Goal: Information Seeking & Learning: Understand process/instructions

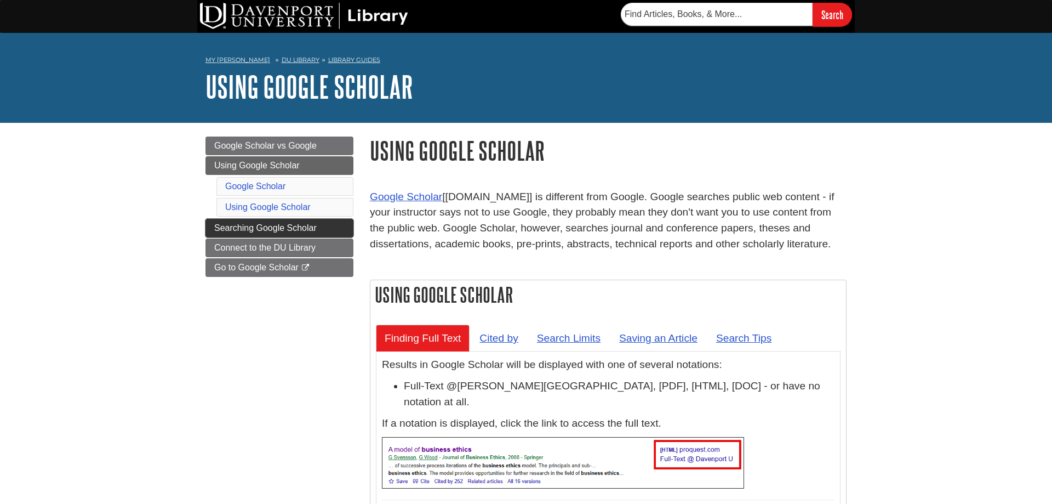
click at [221, 235] on link "Searching Google Scholar" at bounding box center [279, 228] width 148 height 19
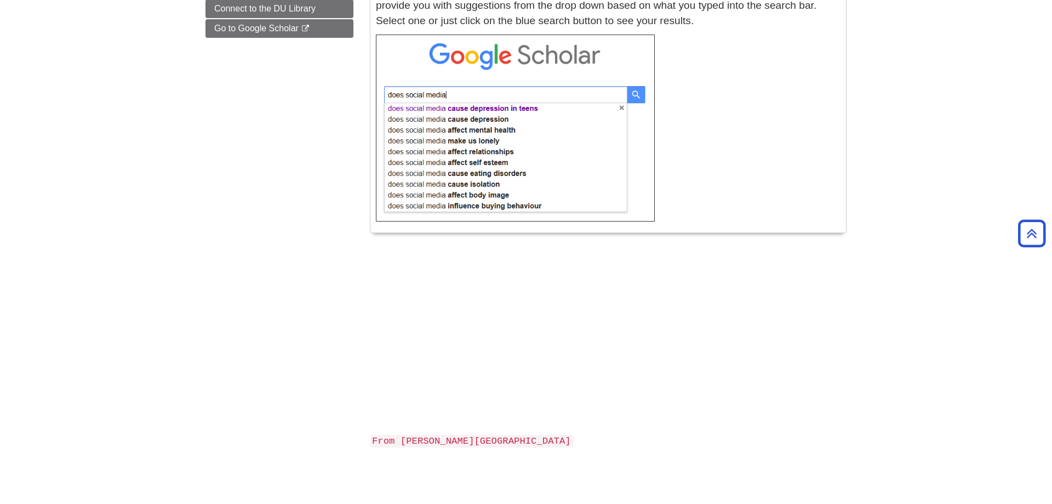
scroll to position [335, 0]
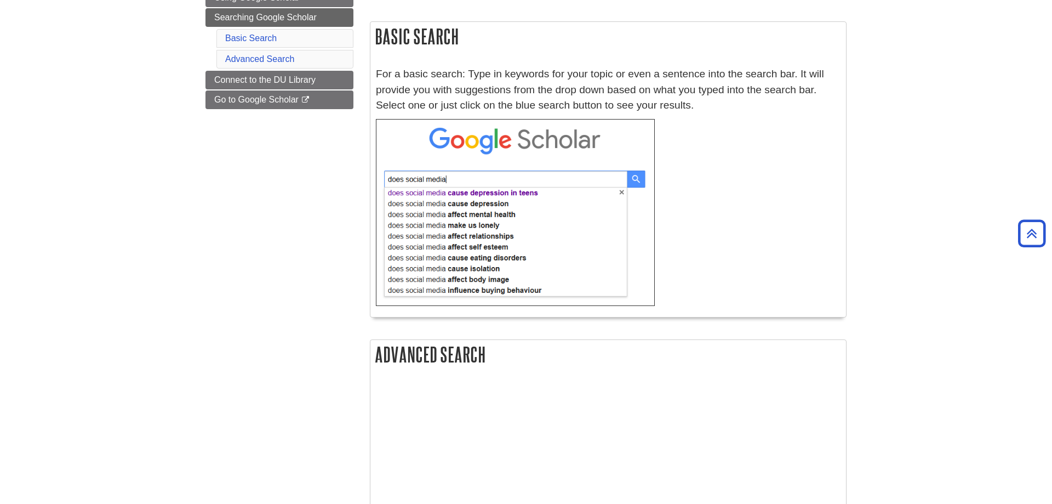
scroll to position [112, 0]
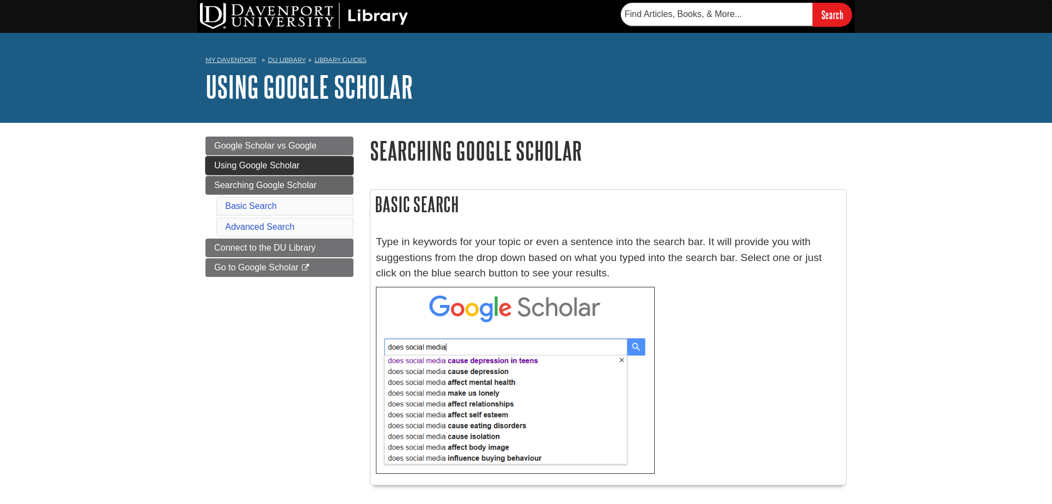
click at [303, 163] on link "Using Google Scholar" at bounding box center [279, 165] width 148 height 19
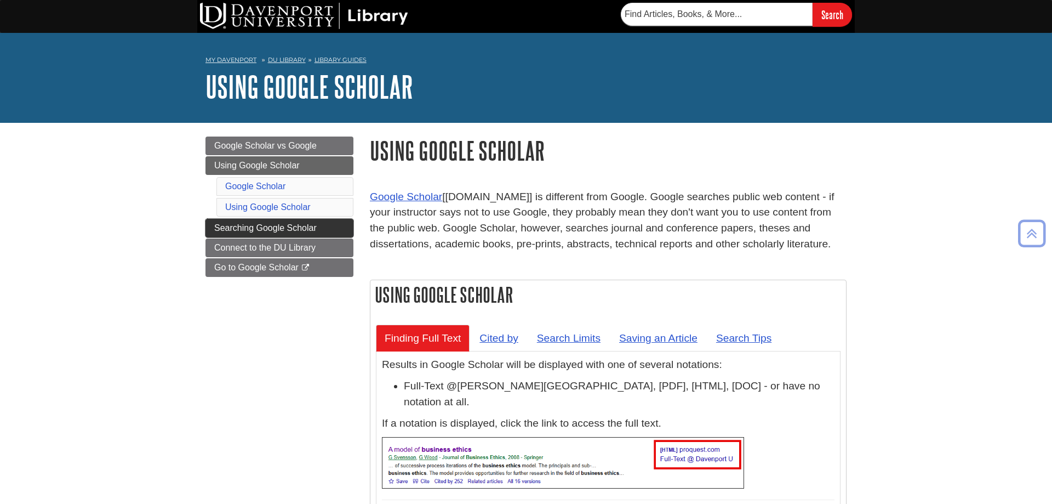
click at [324, 227] on link "Searching Google Scholar" at bounding box center [279, 228] width 148 height 19
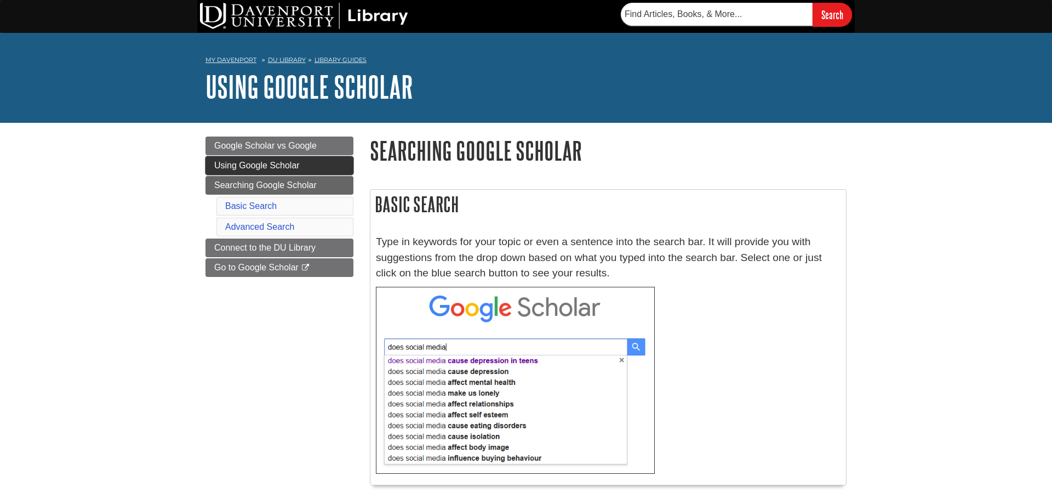
click at [269, 169] on span "Using Google Scholar" at bounding box center [256, 165] width 85 height 9
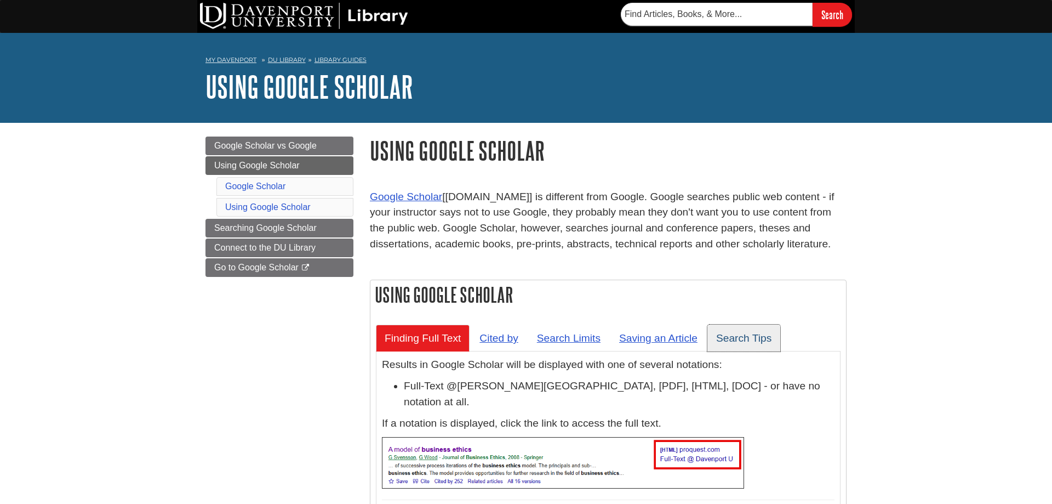
click at [753, 340] on link "Search Tips" at bounding box center [743, 337] width 73 height 27
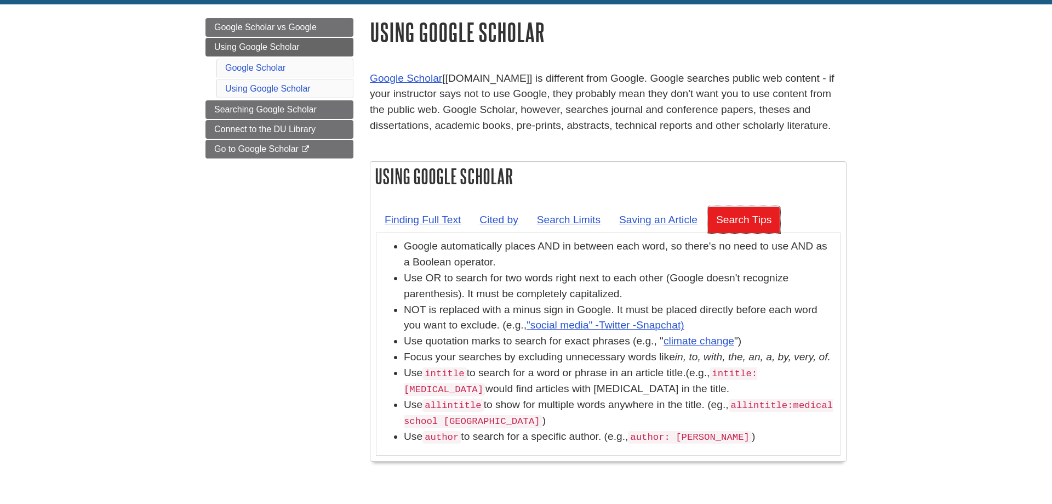
scroll to position [224, 0]
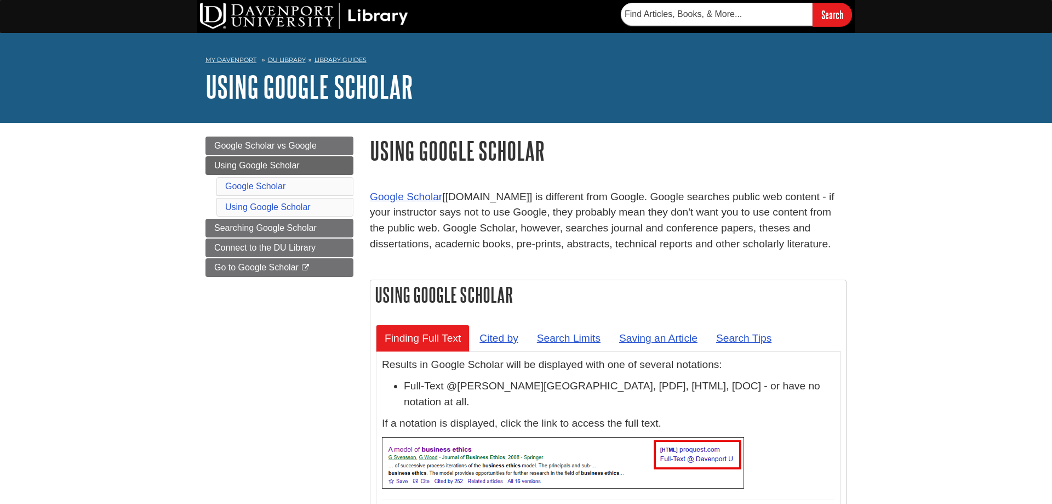
scroll to position [224, 0]
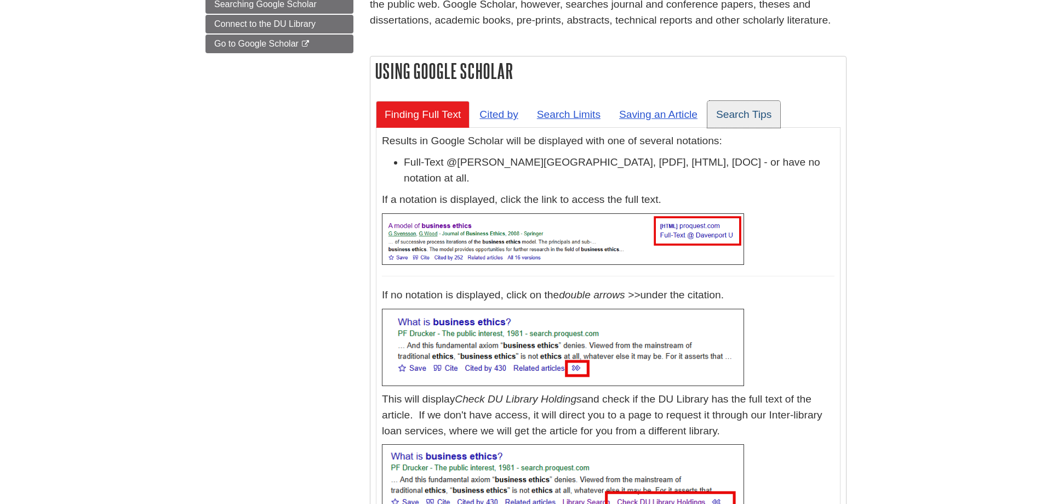
click at [746, 124] on link "Search Tips" at bounding box center [743, 114] width 73 height 27
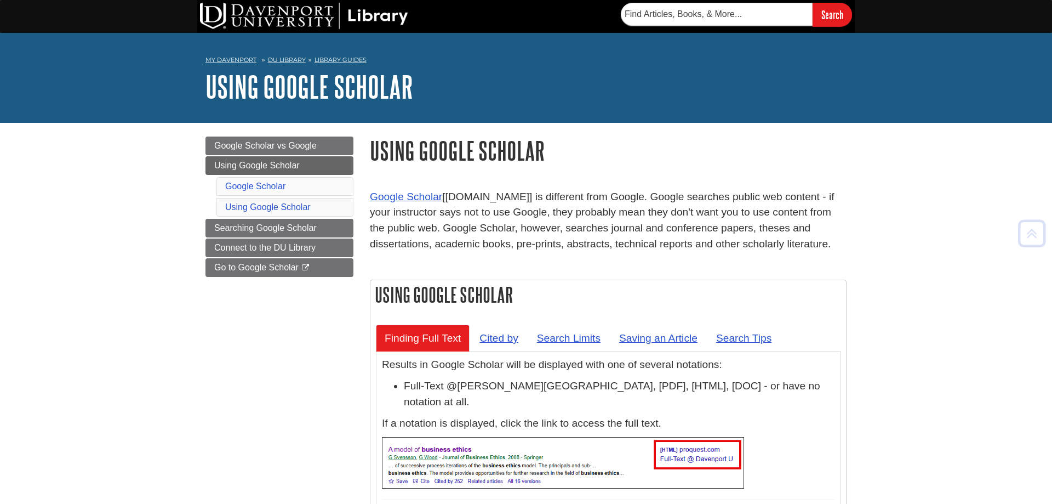
scroll to position [224, 0]
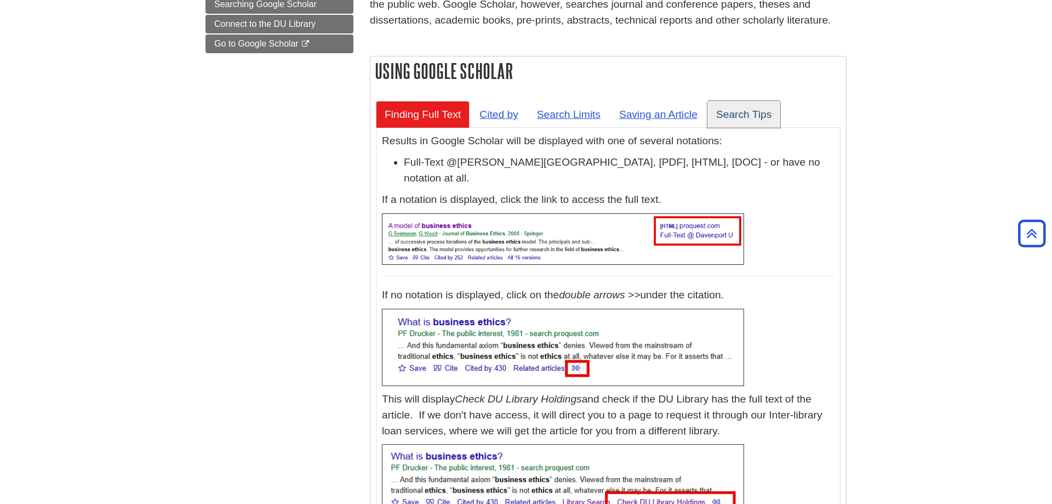
click at [741, 108] on link "Search Tips" at bounding box center [743, 114] width 73 height 27
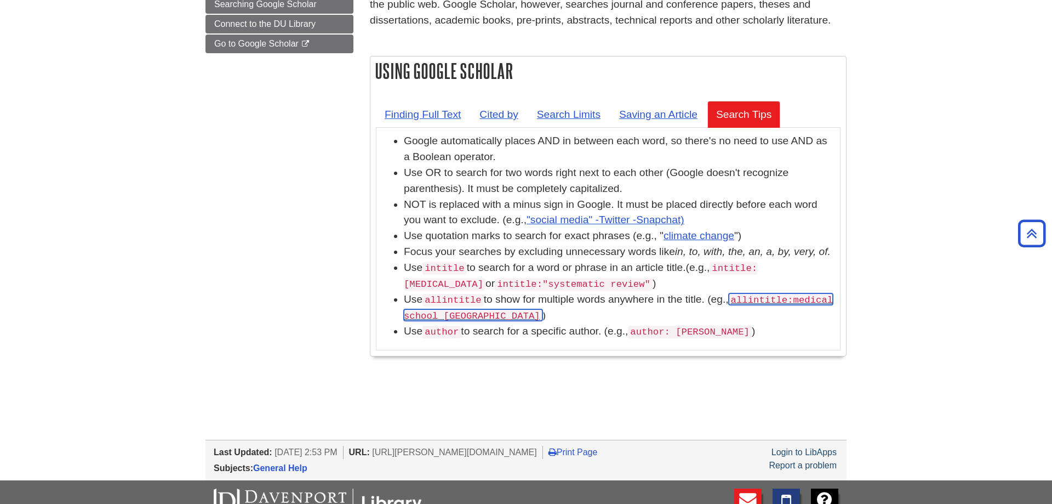
click at [774, 319] on code "allintitle:medical school Chicago" at bounding box center [618, 308] width 429 height 28
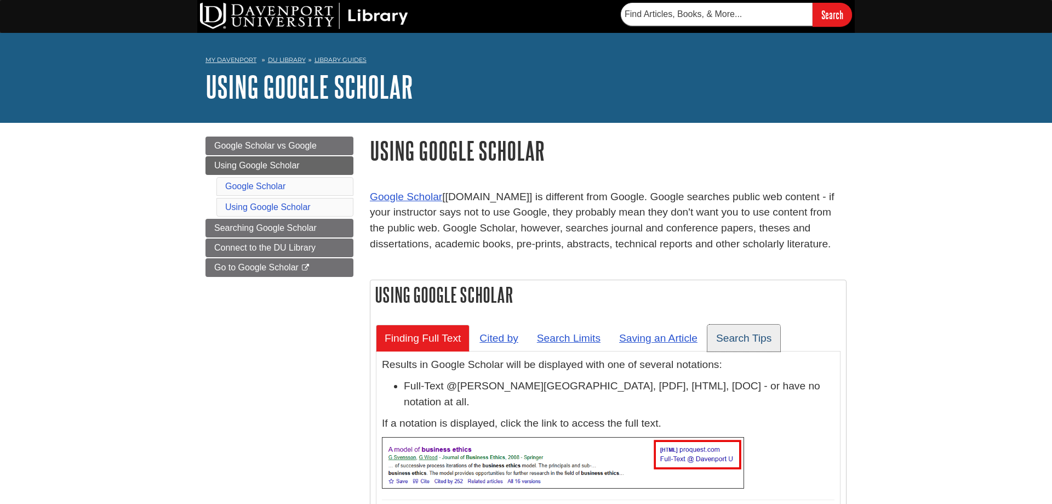
click at [720, 342] on link "Search Tips" at bounding box center [743, 337] width 73 height 27
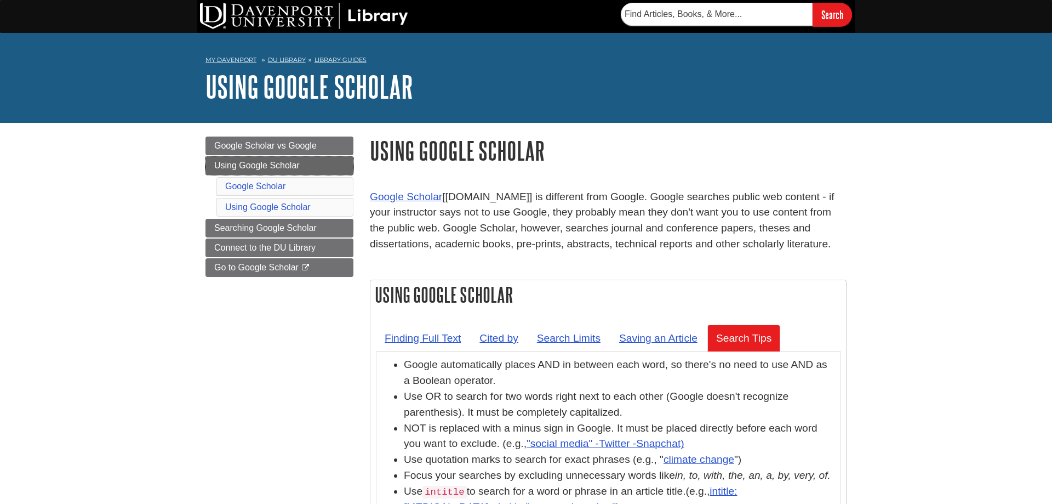
click at [241, 162] on span "Using Google Scholar" at bounding box center [256, 165] width 85 height 9
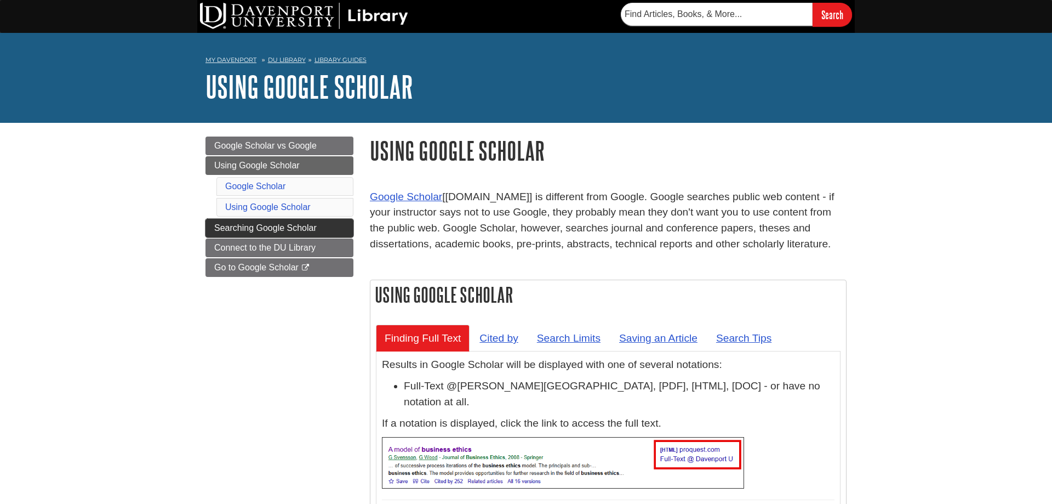
click at [224, 224] on span "Searching Google Scholar" at bounding box center [265, 227] width 102 height 9
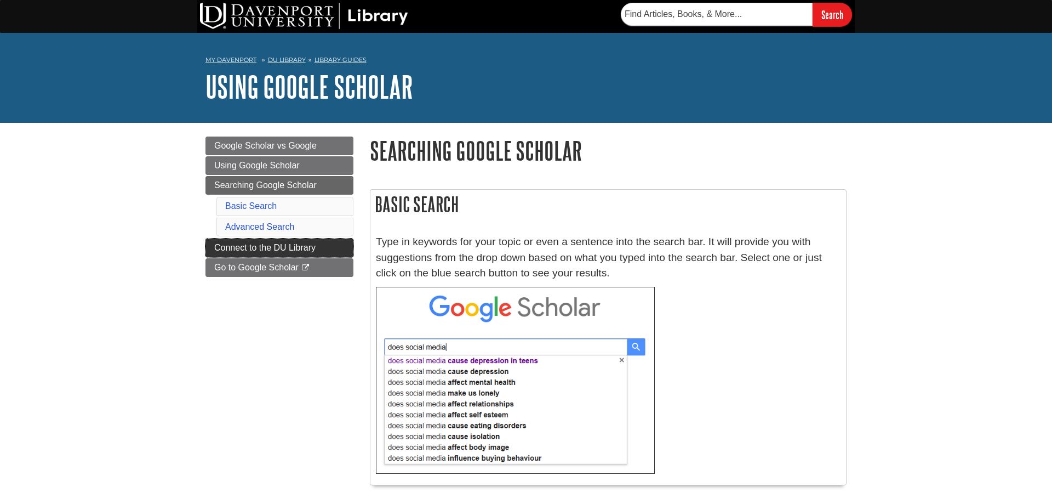
click at [258, 248] on span "Connect to the DU Library" at bounding box center [264, 247] width 101 height 9
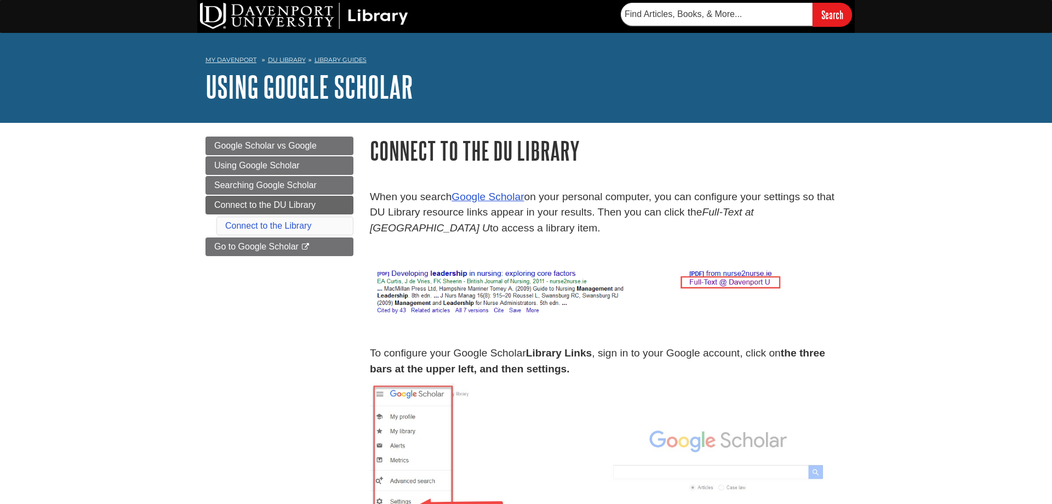
click at [204, 165] on div "Menu Google Scholar vs Google Using Google Scholar Searching Google Scholar Con…" at bounding box center [279, 209] width 164 height 147
click at [215, 167] on span "Using Google Scholar" at bounding box center [256, 165] width 85 height 9
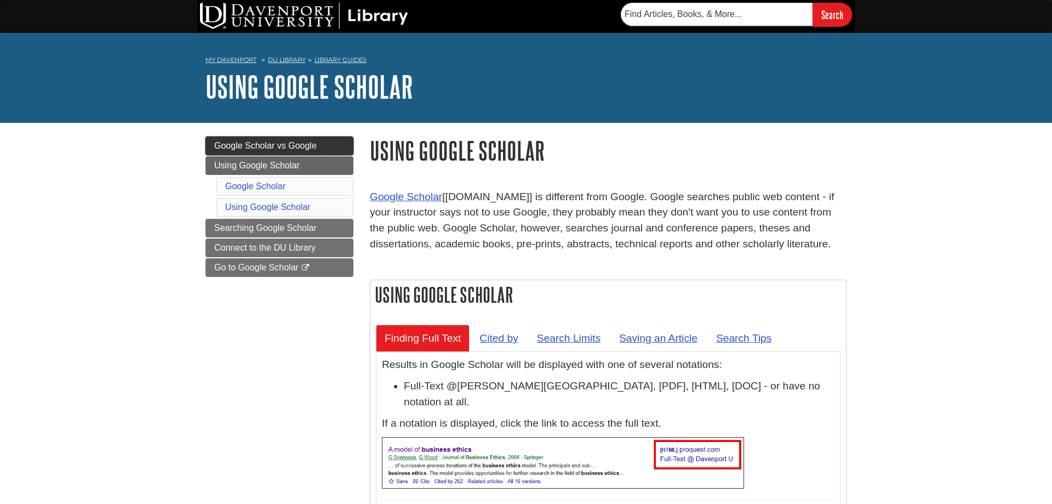
click at [233, 147] on span "Google Scholar vs Google" at bounding box center [265, 145] width 102 height 9
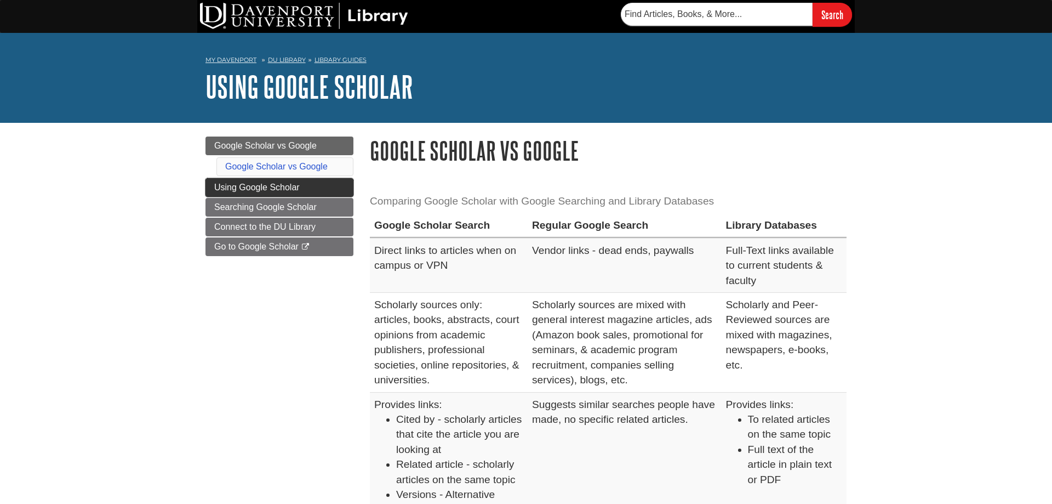
click at [284, 182] on link "Using Google Scholar" at bounding box center [279, 187] width 148 height 19
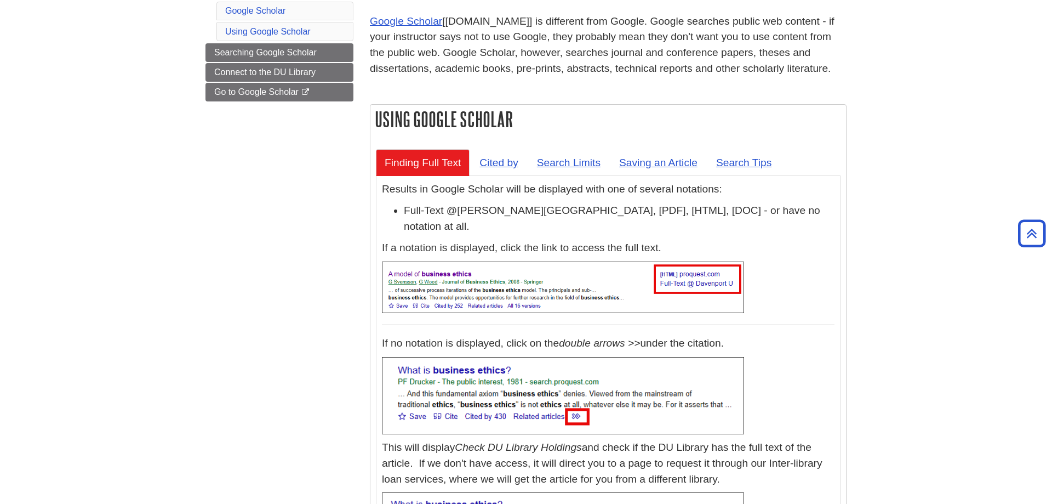
scroll to position [168, 0]
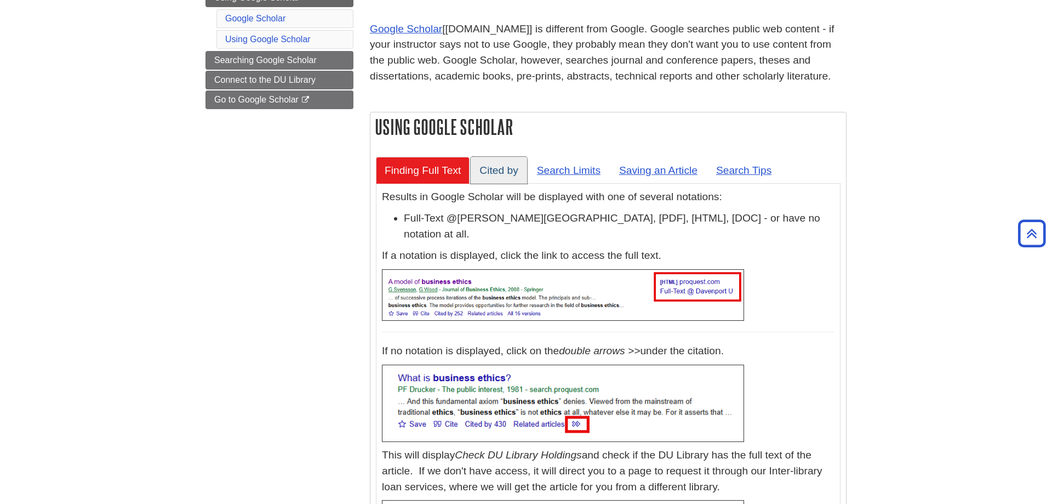
click at [495, 170] on link "Cited by" at bounding box center [499, 170] width 56 height 27
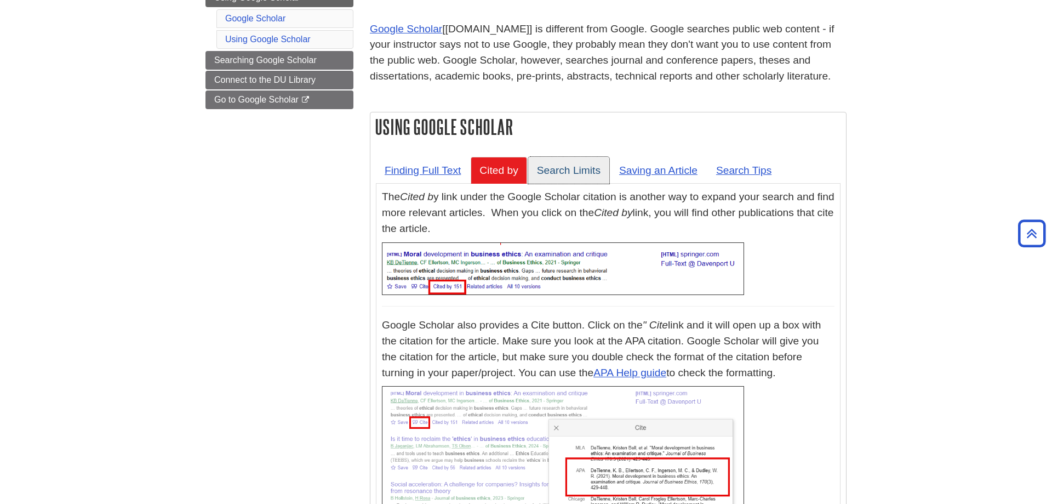
click at [596, 169] on link "Search Limits" at bounding box center [568, 170] width 81 height 27
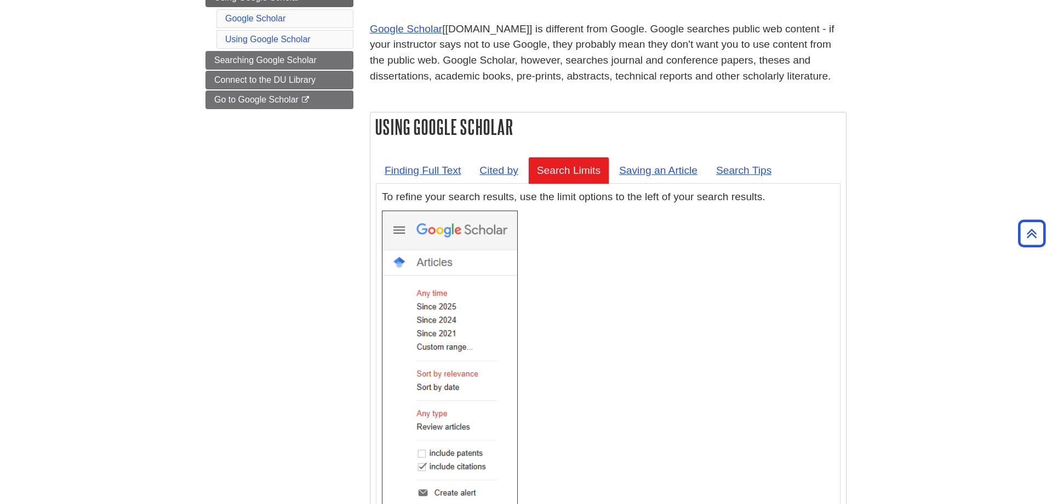
click at [676, 186] on div "Results in Google Scholar will be displayed with one of several notations: Full…" at bounding box center [608, 488] width 465 height 608
click at [679, 168] on link "Saving an Article" at bounding box center [658, 170] width 96 height 27
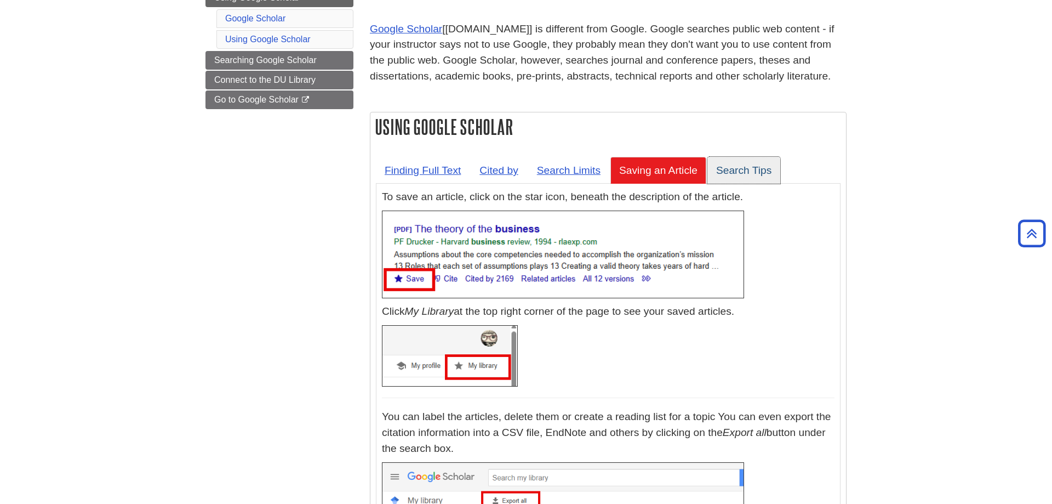
click at [779, 159] on link "Search Tips" at bounding box center [743, 170] width 73 height 27
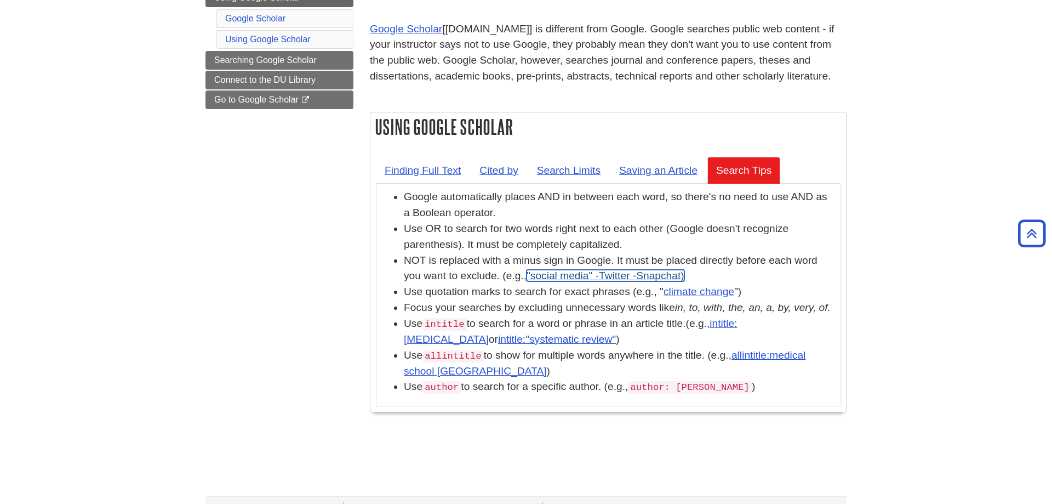
click at [595, 281] on link ""social media" -Twitter -Snapchat)" at bounding box center [606, 276] width 158 height 12
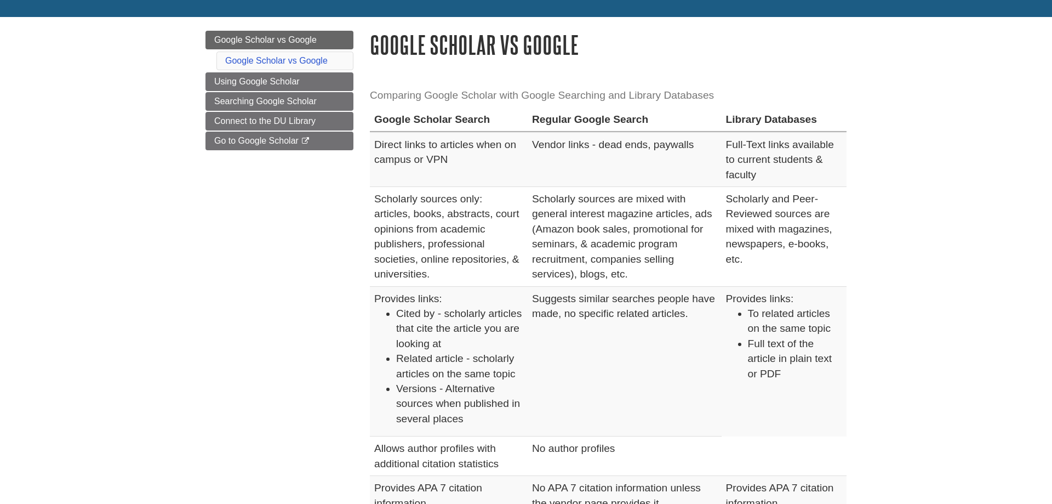
scroll to position [112, 0]
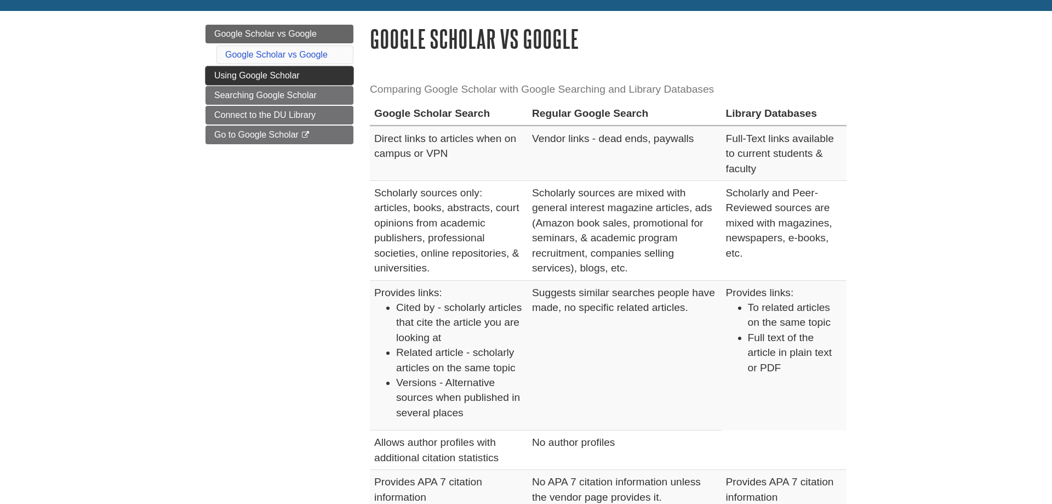
click at [207, 77] on link "Using Google Scholar" at bounding box center [279, 75] width 148 height 19
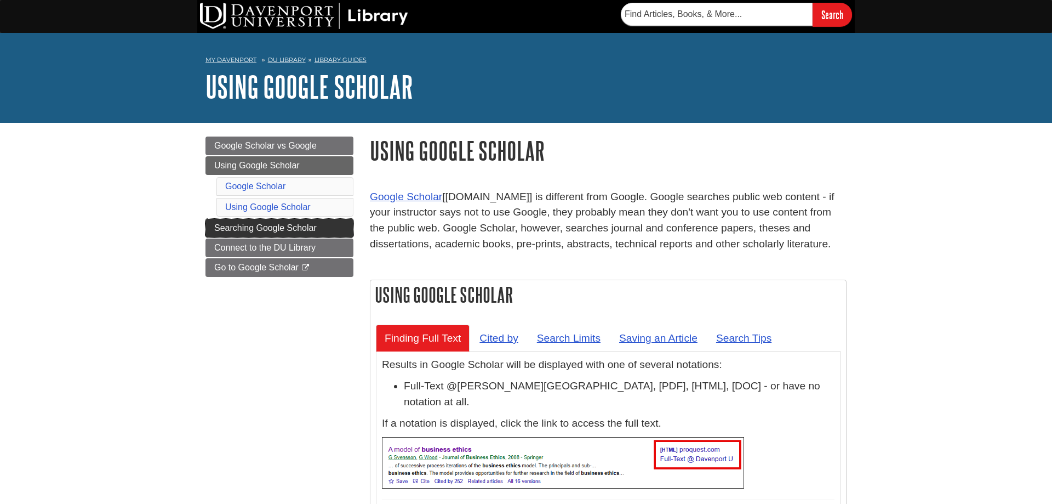
click at [343, 229] on link "Searching Google Scholar" at bounding box center [279, 228] width 148 height 19
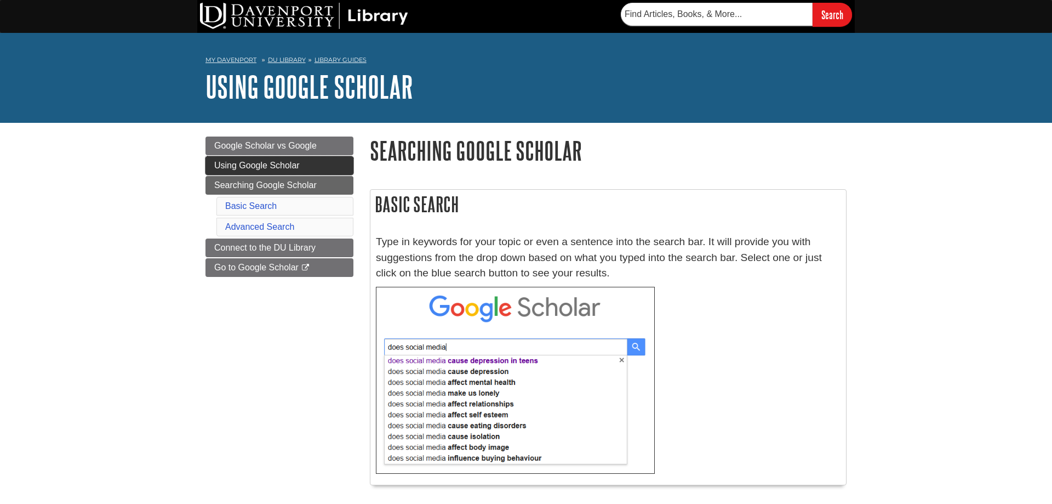
click at [313, 172] on link "Using Google Scholar" at bounding box center [279, 165] width 148 height 19
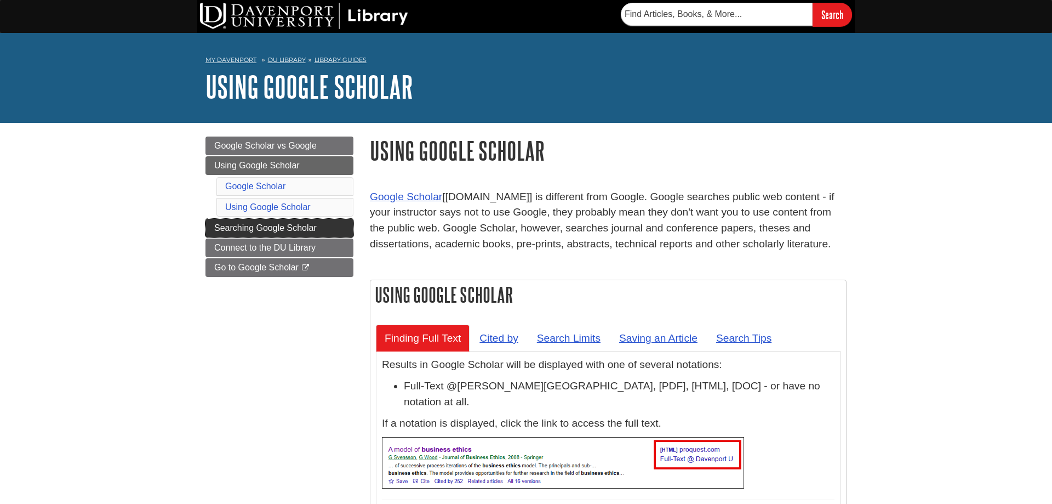
click at [255, 224] on span "Searching Google Scholar" at bounding box center [265, 227] width 102 height 9
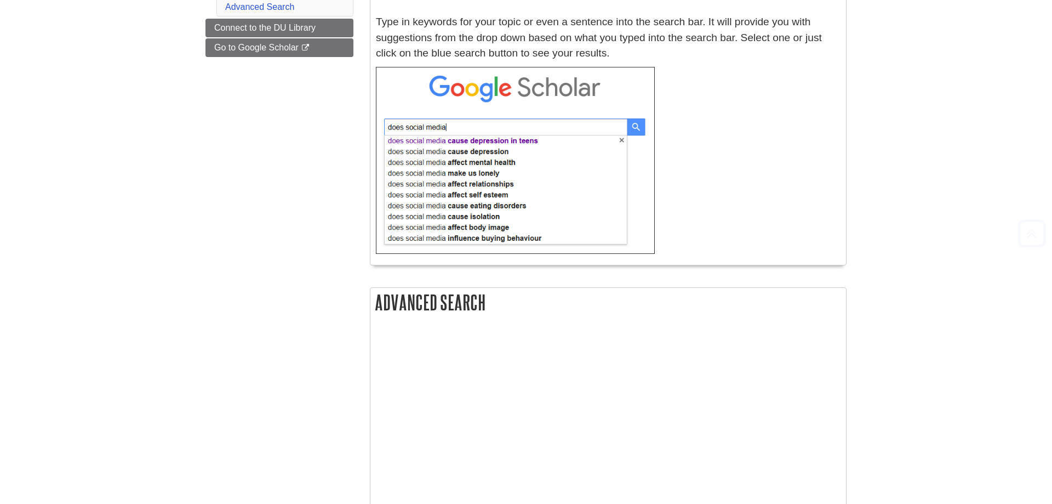
scroll to position [224, 0]
